Goal: Transaction & Acquisition: Subscribe to service/newsletter

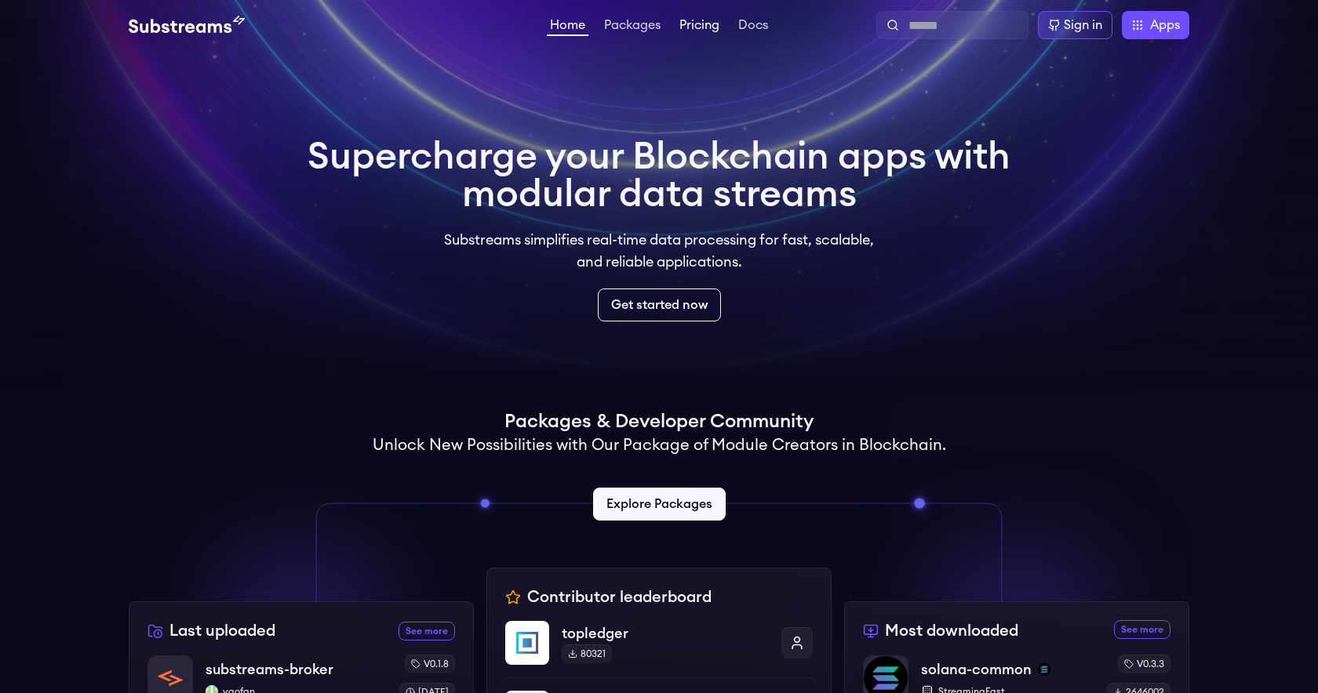
click at [700, 27] on link "Pricing" at bounding box center [699, 27] width 46 height 16
click at [669, 305] on link "Get started now" at bounding box center [659, 305] width 129 height 35
click at [1057, 23] on icon at bounding box center [1054, 25] width 13 height 13
click at [702, 26] on link "Pricing" at bounding box center [699, 27] width 46 height 16
click at [752, 24] on link "Docs" at bounding box center [753, 27] width 36 height 16
